Goal: Communication & Community: Answer question/provide support

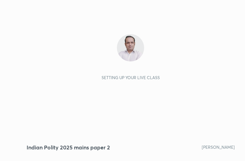
scroll to position [117, 217]
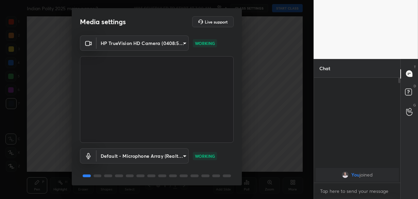
scroll to position [24, 0]
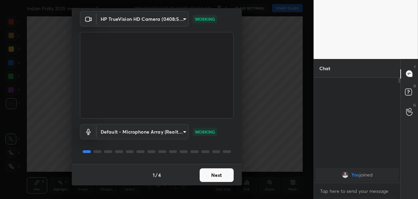
click at [221, 170] on button "Next" at bounding box center [217, 175] width 34 height 14
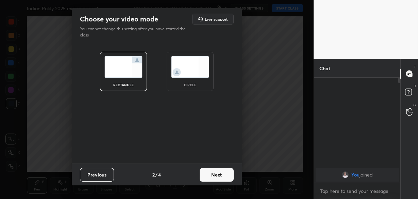
click at [221, 170] on button "Next" at bounding box center [217, 175] width 34 height 14
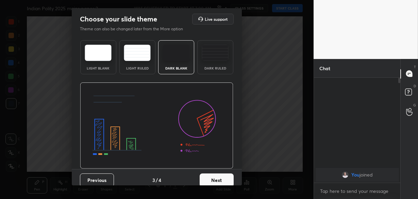
click at [218, 177] on button "Next" at bounding box center [217, 180] width 34 height 14
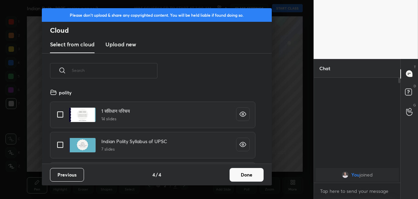
scroll to position [76, 218]
click at [248, 176] on button "Done" at bounding box center [247, 175] width 34 height 14
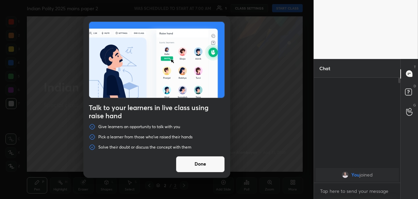
click at [204, 168] on button "Done" at bounding box center [200, 164] width 49 height 16
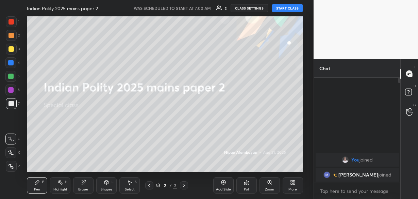
click at [283, 7] on button "START CLASS" at bounding box center [287, 8] width 31 height 8
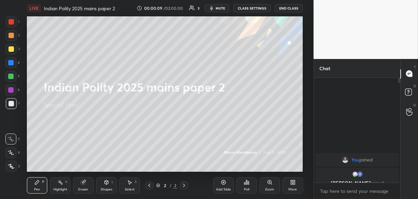
click at [344, 194] on body "1 2 3 4 5 6 7 C X Z C X Z E E Erase all H H LIVE Indian Polity 2025 mains paper…" at bounding box center [209, 99] width 418 height 199
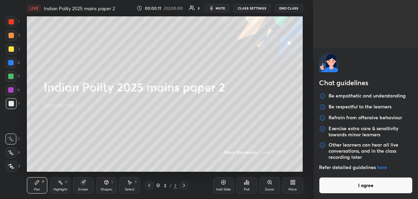
click at [349, 188] on button "I agree" at bounding box center [366, 185] width 94 height 16
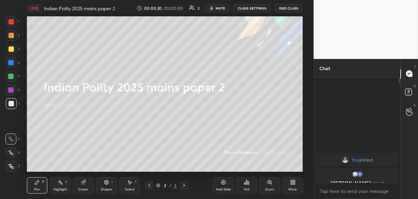
click at [292, 182] on icon at bounding box center [292, 181] width 5 height 5
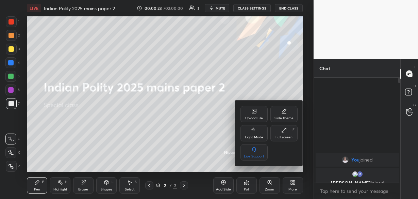
click at [253, 116] on div "Upload File" at bounding box center [253, 114] width 27 height 16
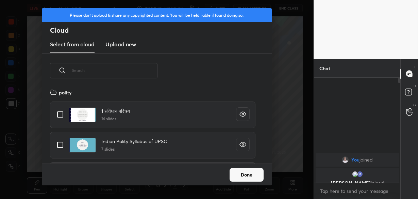
click at [124, 44] on h3 "Upload new" at bounding box center [120, 44] width 31 height 8
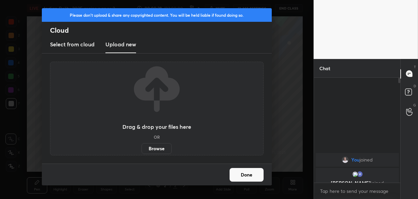
click at [153, 149] on label "Browse" at bounding box center [156, 148] width 30 height 11
click at [141, 149] on input "Browse" at bounding box center [141, 148] width 0 height 11
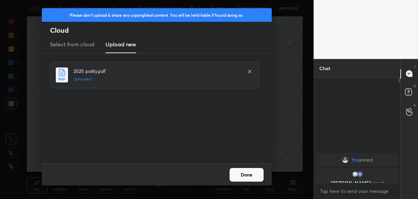
click at [246, 178] on button "Done" at bounding box center [247, 175] width 34 height 14
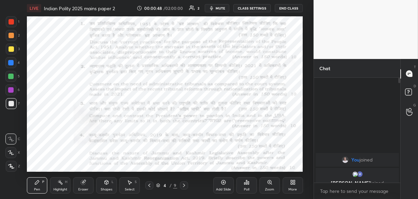
click at [13, 23] on div at bounding box center [11, 21] width 5 height 5
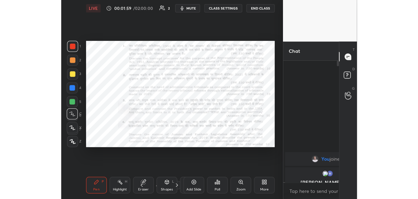
scroll to position [132, 53]
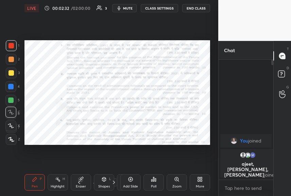
click at [130, 10] on button "mute" at bounding box center [124, 8] width 24 height 8
click at [130, 10] on button "unmute" at bounding box center [124, 8] width 24 height 8
click at [129, 180] on icon at bounding box center [130, 178] width 5 height 5
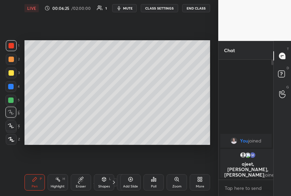
click at [11, 72] on div at bounding box center [11, 72] width 5 height 5
click at [10, 99] on div at bounding box center [10, 99] width 5 height 5
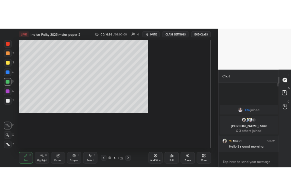
scroll to position [2, 2]
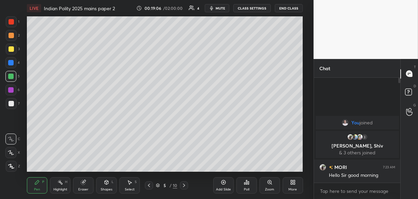
click at [11, 104] on div at bounding box center [11, 103] width 5 height 5
click at [148, 187] on icon at bounding box center [148, 184] width 5 height 5
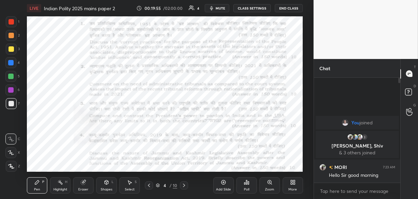
click at [9, 92] on div at bounding box center [10, 89] width 5 height 5
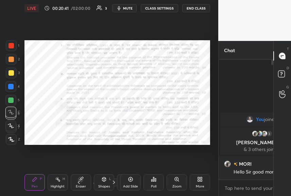
scroll to position [132, 53]
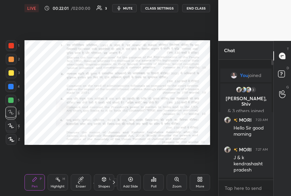
click at [132, 181] on icon at bounding box center [130, 178] width 5 height 5
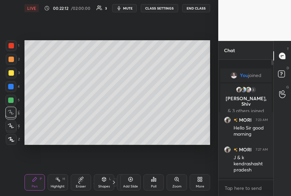
click at [12, 73] on div at bounding box center [11, 72] width 5 height 5
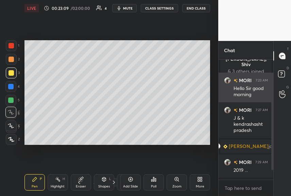
scroll to position [62, 0]
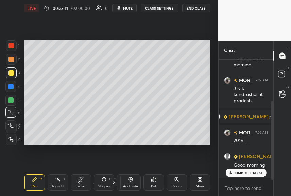
click at [251, 170] on p "JUMP TO LATEST" at bounding box center [248, 172] width 29 height 4
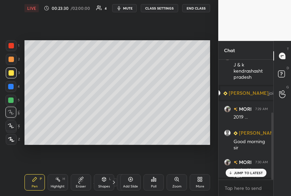
scroll to position [92, 0]
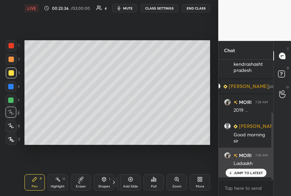
click at [232, 170] on icon at bounding box center [230, 172] width 4 height 4
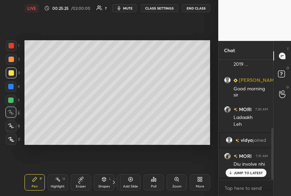
scroll to position [154, 0]
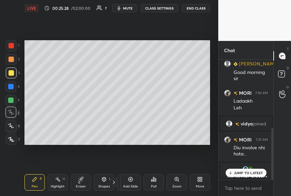
click at [234, 170] on p "JUMP TO LATEST" at bounding box center [248, 172] width 29 height 4
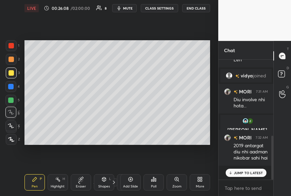
scroll to position [218, 0]
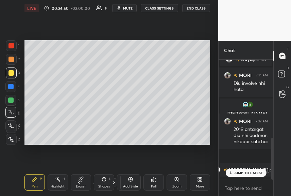
click at [11, 88] on div at bounding box center [10, 86] width 5 height 5
click at [126, 10] on span "mute" at bounding box center [128, 8] width 10 height 5
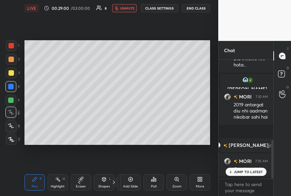
scroll to position [259, 0]
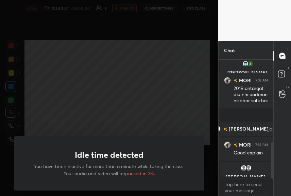
click at [126, 10] on div "Idle time detected You have been inactive for more than a minute while taking t…" at bounding box center [109, 98] width 218 height 196
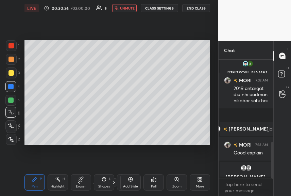
click at [126, 10] on span "unmute" at bounding box center [127, 8] width 15 height 5
click at [128, 182] on div "Add Slide" at bounding box center [130, 182] width 20 height 16
click at [132, 179] on icon at bounding box center [130, 178] width 5 height 5
click at [10, 47] on div at bounding box center [11, 45] width 5 height 5
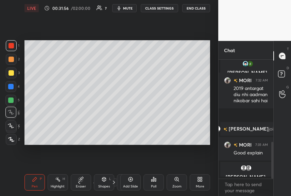
click at [11, 72] on div at bounding box center [11, 72] width 5 height 5
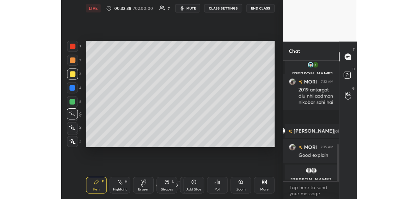
scroll to position [283, 0]
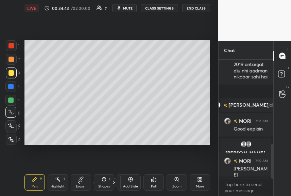
click at [75, 176] on div "Eraser" at bounding box center [81, 182] width 20 height 16
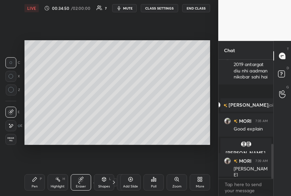
click at [34, 180] on icon at bounding box center [34, 178] width 5 height 5
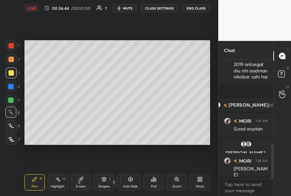
click at [131, 182] on div "Add Slide" at bounding box center [130, 182] width 20 height 16
click at [11, 100] on div at bounding box center [10, 99] width 5 height 5
click at [12, 72] on div at bounding box center [11, 72] width 5 height 5
click at [211, 127] on div "Setting up your live class Poll for secs No correct answer Start poll" at bounding box center [117, 92] width 191 height 152
click at [74, 176] on div "Eraser" at bounding box center [81, 182] width 20 height 16
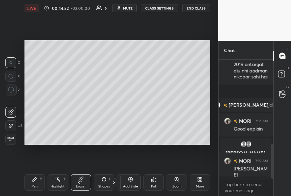
click at [35, 180] on icon at bounding box center [34, 178] width 5 height 5
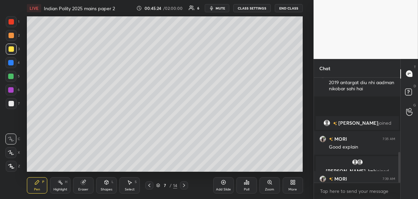
scroll to position [181, 0]
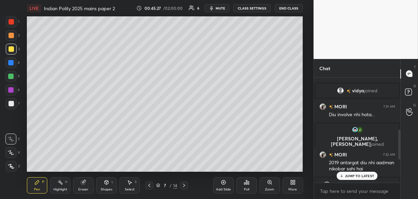
click at [353, 177] on p "JUMP TO LATEST" at bounding box center [359, 175] width 29 height 4
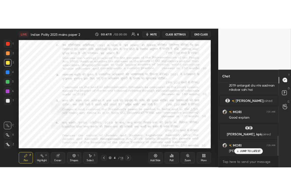
scroll to position [278, 0]
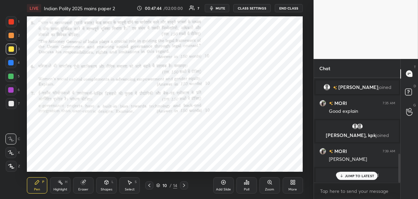
click at [351, 176] on p "JUMP TO LATEST" at bounding box center [359, 175] width 29 height 4
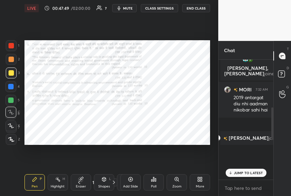
scroll to position [171, 0]
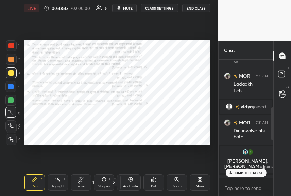
click at [104, 148] on div "Setting up your live class Poll for secs No correct answer Start poll" at bounding box center [117, 92] width 191 height 152
click at [131, 181] on icon at bounding box center [130, 178] width 5 height 5
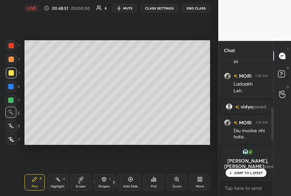
click at [254, 172] on div "JUMP TO LATEST" at bounding box center [245, 172] width 41 height 8
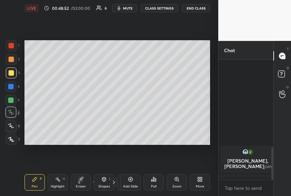
scroll to position [320, 0]
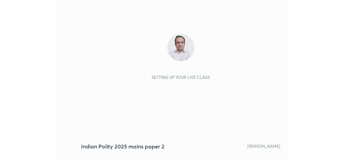
scroll to position [116, 204]
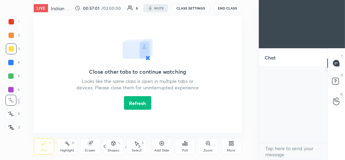
type textarea "x"
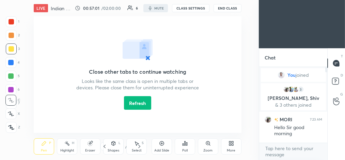
scroll to position [33895, 33781]
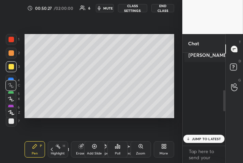
scroll to position [198, 0]
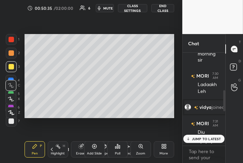
click at [12, 100] on icon at bounding box center [10, 99] width 5 height 4
click at [11, 41] on div at bounding box center [11, 39] width 5 height 5
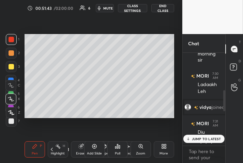
click at [191, 137] on p "JUMP TO LATEST" at bounding box center [205, 139] width 29 height 4
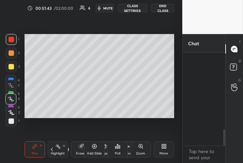
scroll to position [422, 0]
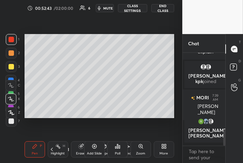
click at [10, 120] on div at bounding box center [11, 120] width 5 height 5
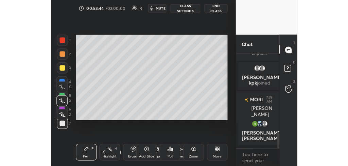
scroll to position [439, 0]
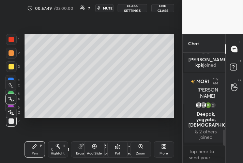
click at [176, 71] on div "Setting up your live class Poll for secs No correct answer Start poll" at bounding box center [99, 75] width 155 height 119
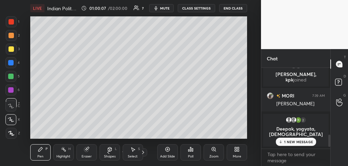
scroll to position [208, 0]
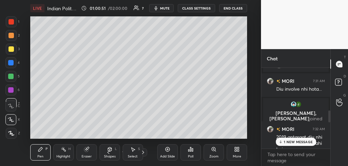
click at [294, 140] on p "1 NEW MESSAGE" at bounding box center [298, 141] width 29 height 4
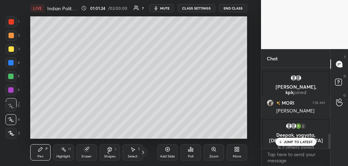
scroll to position [358, 0]
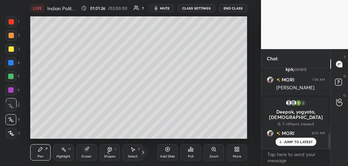
click at [294, 140] on p "JUMP TO LATEST" at bounding box center [298, 141] width 29 height 4
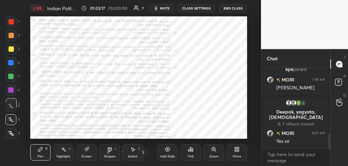
scroll to position [374, 0]
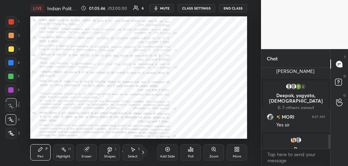
click at [13, 76] on div at bounding box center [10, 75] width 5 height 5
click at [165, 149] on icon at bounding box center [167, 148] width 5 height 5
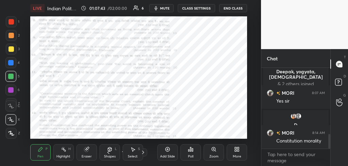
scroll to position [369, 0]
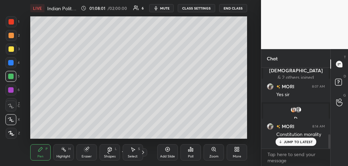
click at [284, 142] on p "JUMP TO LATEST" at bounding box center [298, 141] width 29 height 4
click at [159, 9] on icon "button" at bounding box center [155, 7] width 5 height 5
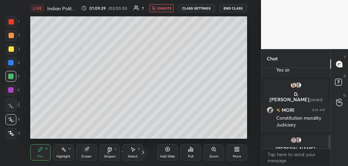
scroll to position [417, 0]
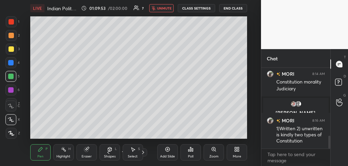
click at [161, 9] on span "unmute" at bounding box center [164, 8] width 15 height 5
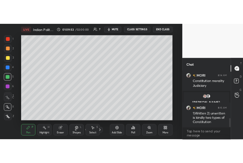
scroll to position [440, 0]
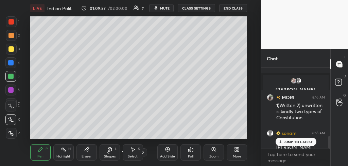
click at [296, 141] on p "JUMP TO LATEST" at bounding box center [298, 141] width 29 height 4
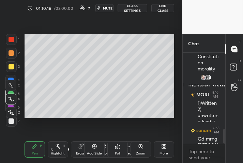
scroll to position [300, 0]
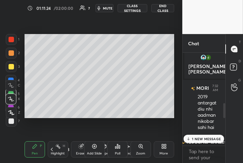
click at [194, 137] on p "1 NEW MESSAGE" at bounding box center [205, 139] width 29 height 4
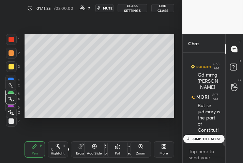
click at [194, 137] on p "JUMP TO LATEST" at bounding box center [205, 139] width 29 height 4
click at [76, 153] on div "Eraser" at bounding box center [81, 149] width 20 height 16
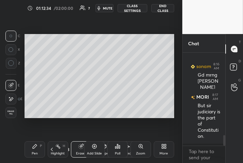
click at [33, 149] on icon at bounding box center [34, 146] width 5 height 5
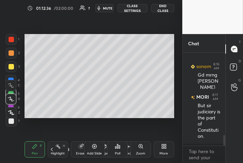
click at [10, 120] on div at bounding box center [11, 120] width 5 height 5
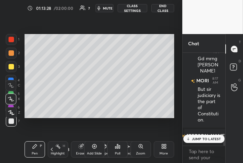
click at [199, 139] on div "JUMP TO LATEST" at bounding box center [203, 139] width 41 height 8
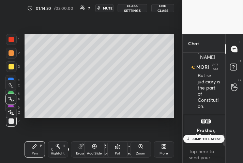
click at [202, 139] on div "JUMP TO LATEST" at bounding box center [203, 139] width 41 height 8
click at [94, 146] on icon at bounding box center [94, 146] width 2 height 2
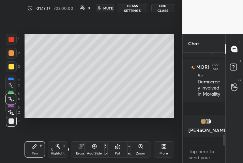
scroll to position [674, 0]
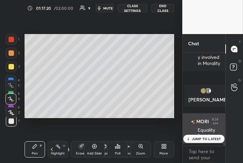
click at [196, 137] on p "JUMP TO LATEST" at bounding box center [205, 139] width 29 height 4
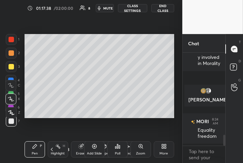
scroll to position [705, 0]
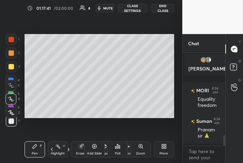
click at [93, 147] on icon at bounding box center [93, 146] width 5 height 5
click at [13, 66] on div at bounding box center [11, 66] width 5 height 5
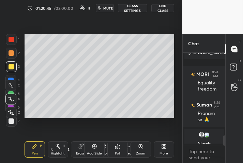
scroll to position [735, 0]
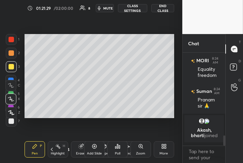
click at [106, 9] on span "mute" at bounding box center [108, 8] width 10 height 5
click at [100, 9] on button "unmute" at bounding box center [106, 8] width 21 height 8
click at [11, 121] on div at bounding box center [11, 120] width 5 height 5
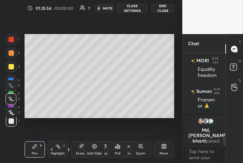
click at [102, 9] on button "mute" at bounding box center [104, 8] width 18 height 8
click at [107, 10] on span "unmute" at bounding box center [108, 8] width 15 height 5
click at [95, 146] on icon at bounding box center [94, 146] width 2 height 2
click at [11, 40] on div at bounding box center [11, 39] width 5 height 5
click at [99, 9] on icon "button" at bounding box center [99, 8] width 3 height 4
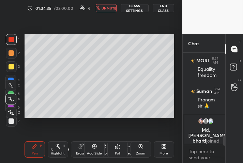
click at [99, 9] on icon "button" at bounding box center [98, 8] width 4 height 4
click at [99, 9] on icon "button" at bounding box center [99, 8] width 3 height 4
click at [99, 9] on icon "button" at bounding box center [98, 8] width 4 height 4
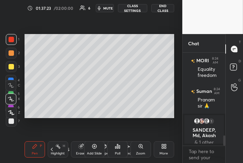
scroll to position [746, 0]
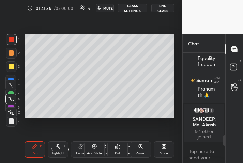
click at [95, 146] on icon at bounding box center [94, 146] width 2 height 2
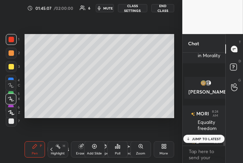
scroll to position [840, 0]
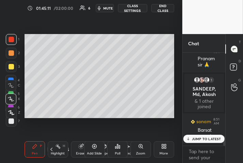
click at [194, 137] on p "JUMP TO LATEST" at bounding box center [205, 139] width 29 height 4
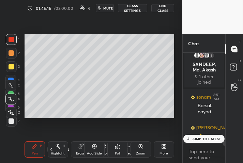
click at [212, 137] on p "JUMP TO LATEST" at bounding box center [205, 139] width 29 height 4
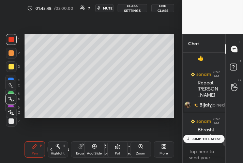
scroll to position [891, 0]
click at [200, 137] on p "JUMP TO LATEST" at bounding box center [205, 139] width 29 height 4
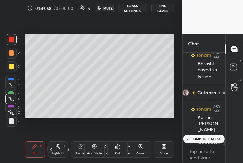
scroll to position [971, 0]
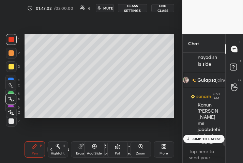
click at [212, 137] on p "JUMP TO LATEST" at bounding box center [205, 139] width 29 height 4
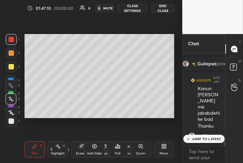
scroll to position [787, 0]
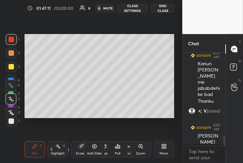
click at [212, 136] on div "[PERSON_NAME] joined [PERSON_NAME] 8:53 AM Kanun [PERSON_NAME] me jababdehi ke …" at bounding box center [203, 98] width 43 height 91
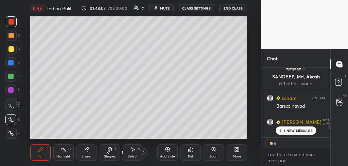
scroll to position [79, 67]
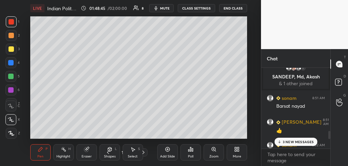
click at [250, 86] on div "Setting up your live class Poll for secs No correct answer Start poll" at bounding box center [139, 77] width 234 height 122
click at [252, 24] on div "Setting up your live class Poll for secs No correct answer Start poll" at bounding box center [139, 77] width 234 height 122
click at [238, 8] on button "End Class" at bounding box center [233, 8] width 28 height 8
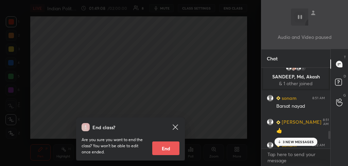
click at [164, 151] on button "End" at bounding box center [165, 148] width 27 height 14
type textarea "x"
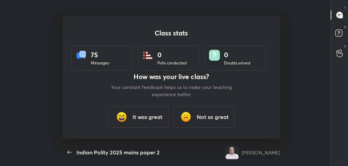
scroll to position [0, 0]
click at [152, 116] on h3 "It was great" at bounding box center [148, 117] width 30 height 8
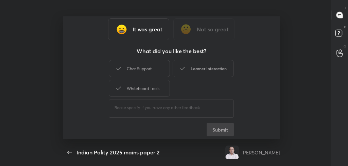
click at [217, 66] on div "Learner Interaction" at bounding box center [203, 68] width 61 height 17
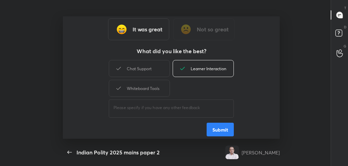
click at [217, 128] on button "Submit" at bounding box center [220, 129] width 27 height 14
